Goal: Book appointment/travel/reservation

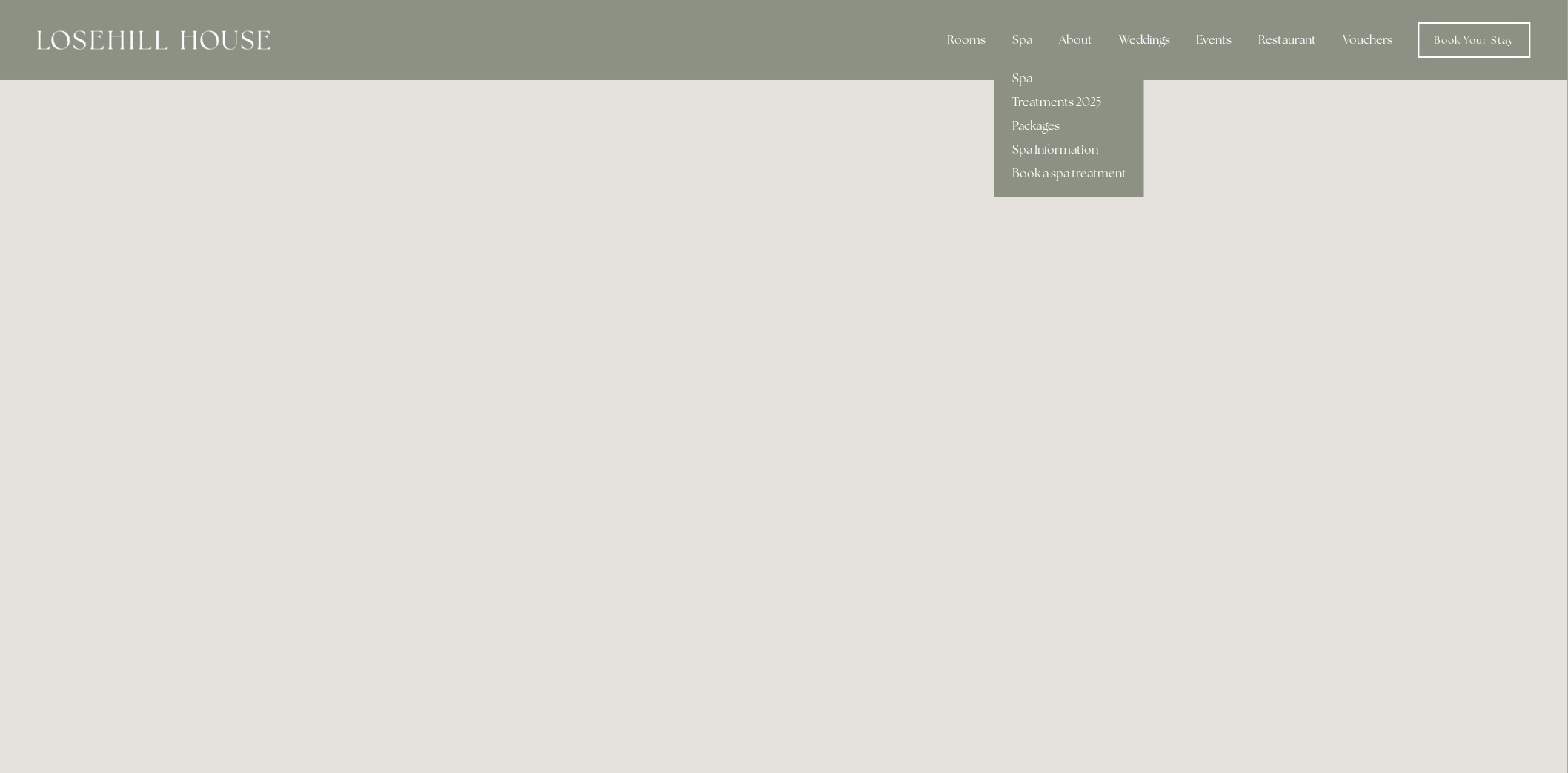
click at [1031, 99] on link "Treatments 2025" at bounding box center [1069, 102] width 150 height 24
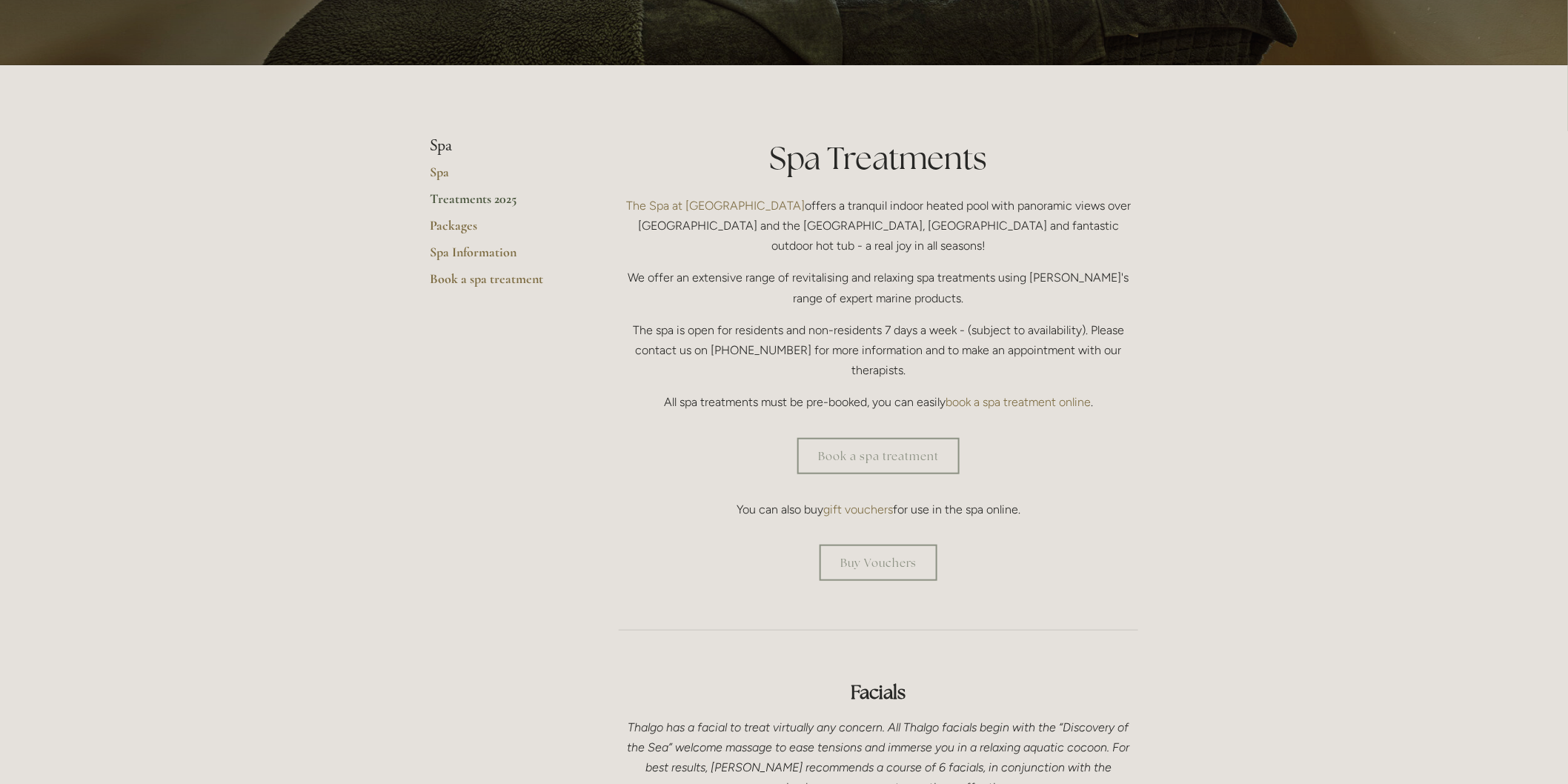
scroll to position [247, 0]
click at [860, 438] on link "Book a spa treatment" at bounding box center [878, 455] width 162 height 36
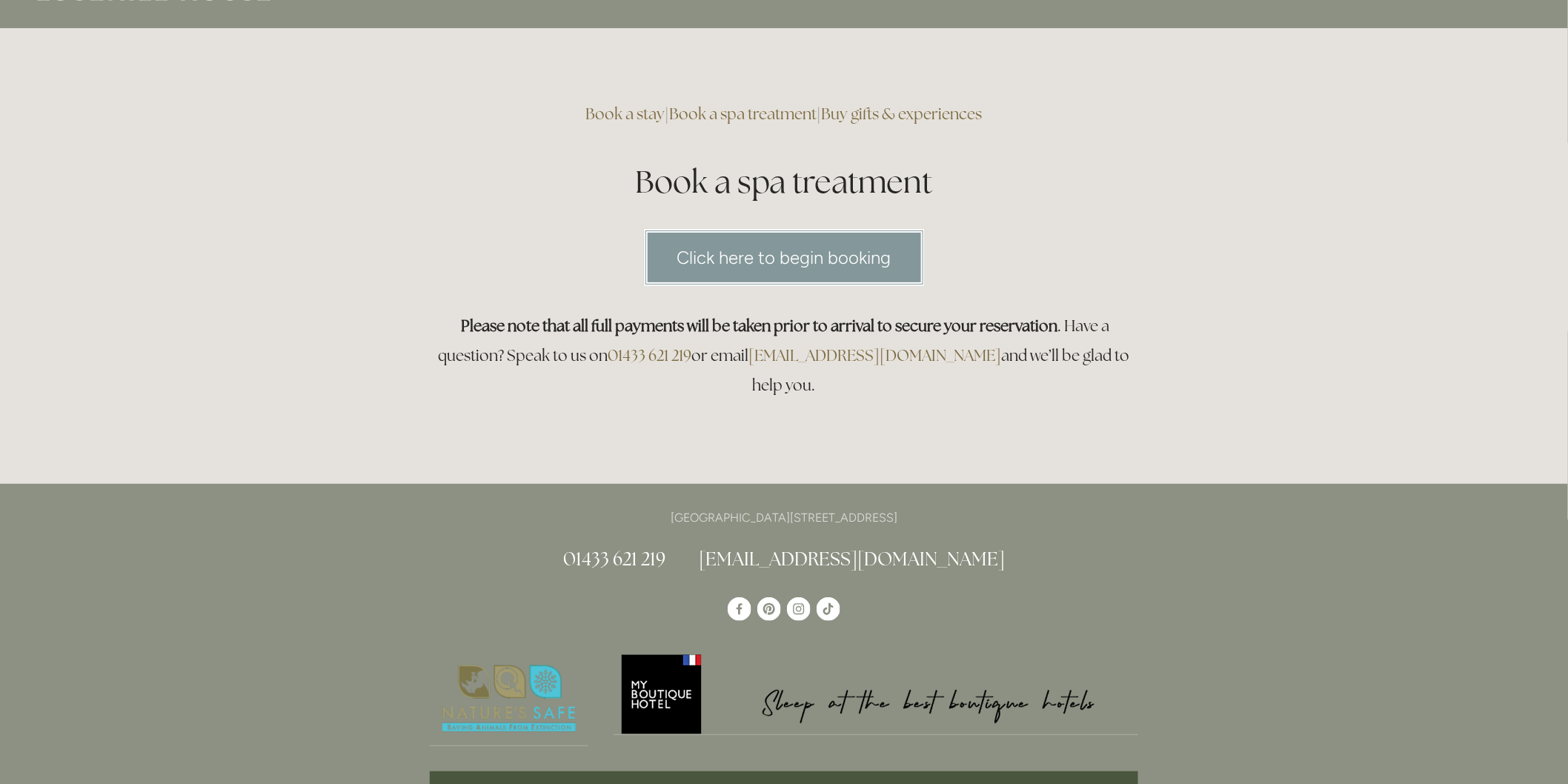
scroll to position [83, 0]
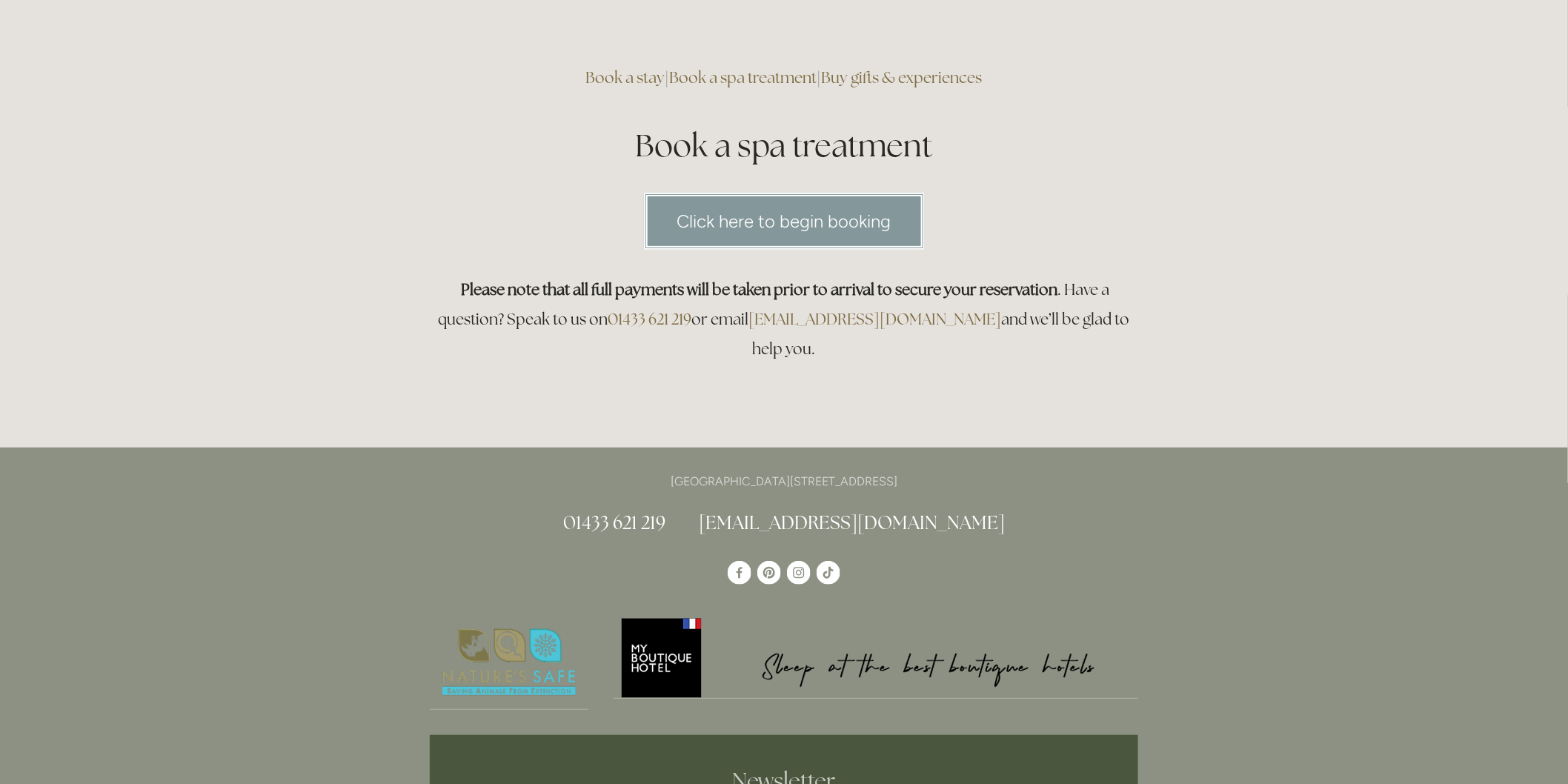
click at [779, 227] on link "Click here to begin booking" at bounding box center [784, 221] width 281 height 57
